Goal: Transaction & Acquisition: Subscribe to service/newsletter

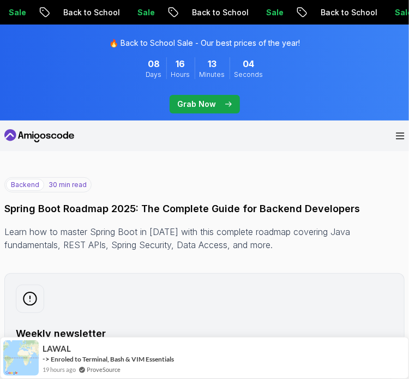
click at [215, 93] on div "🔥 Back to School Sale - Our best prices of the year! 08 Days 16 Hours 13 Minute…" at bounding box center [204, 73] width 409 height 96
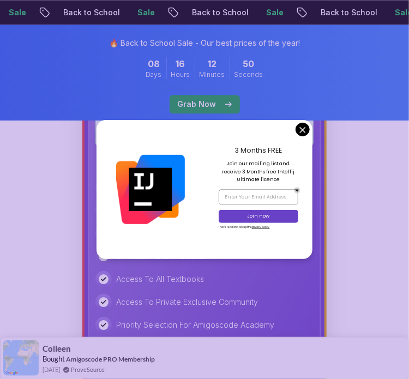
scroll to position [621, 0]
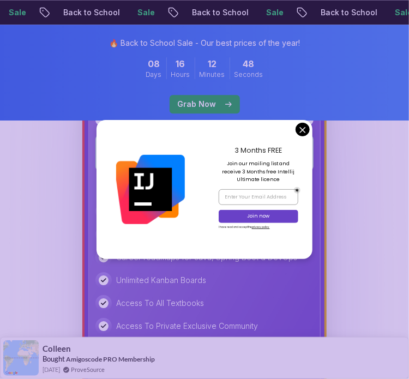
click at [291, 133] on div "3 Months FREE Join our mailing list and receive 3 Months free Intellij Ultimate…" at bounding box center [258, 189] width 108 height 139
click at [294, 132] on div "3 Months FREE Join our mailing list and receive 3 Months free Intellij Ultimate…" at bounding box center [258, 189] width 108 height 139
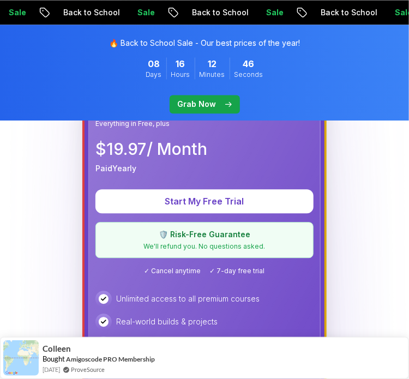
scroll to position [534, 0]
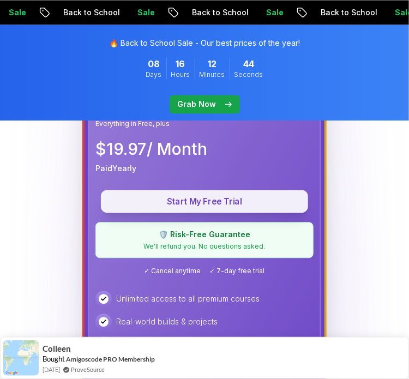
click at [214, 197] on p "Start My Free Trial" at bounding box center [204, 201] width 191 height 13
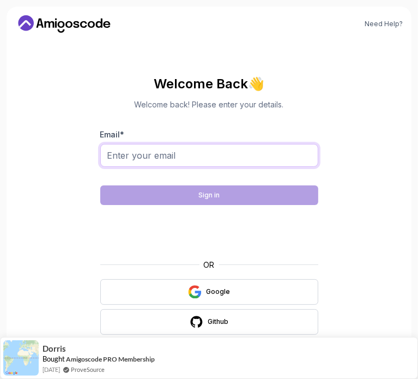
click at [189, 154] on input "Email *" at bounding box center [209, 155] width 218 height 23
type input "tuzinowskikevin@gmail.com"
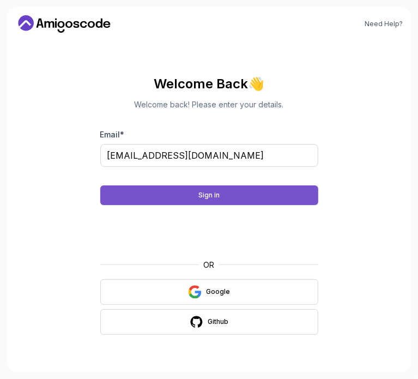
click at [192, 192] on button "Sign in" at bounding box center [209, 195] width 218 height 20
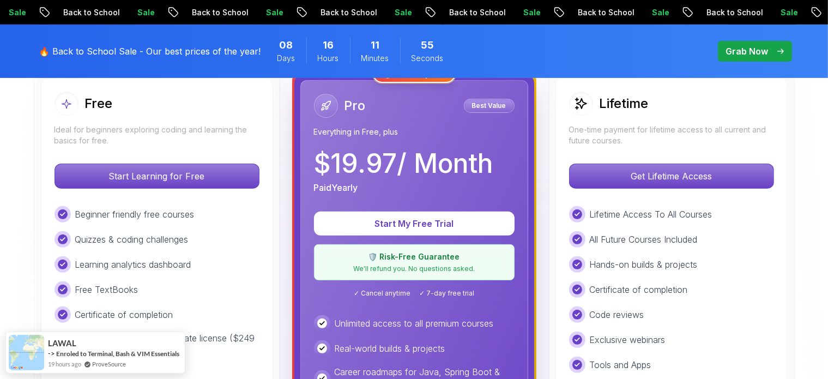
scroll to position [327, 0]
click at [391, 224] on p "Start My Free Trial" at bounding box center [414, 222] width 174 height 13
